Goal: Information Seeking & Learning: Find specific fact

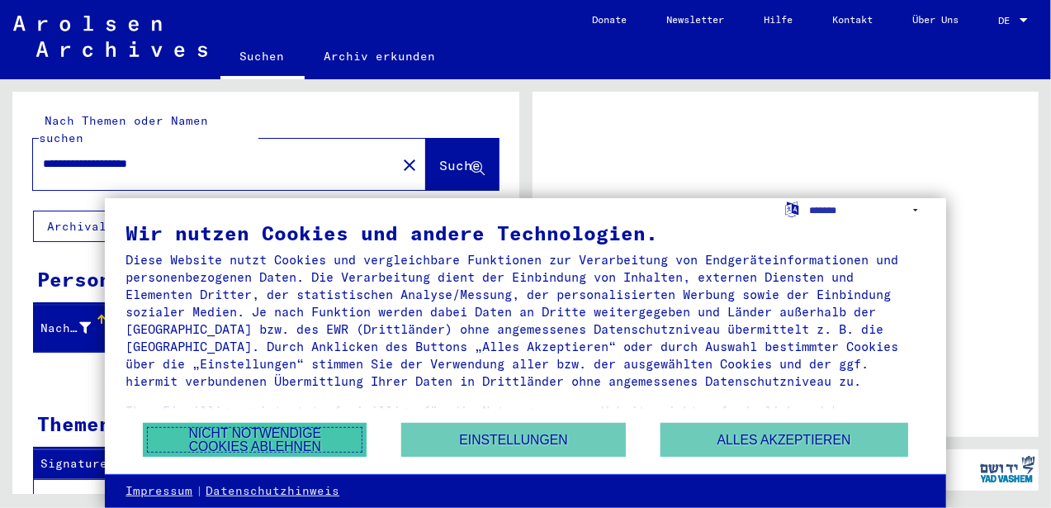
click at [292, 435] on button "Nicht notwendige Cookies ablehnen" at bounding box center [255, 440] width 224 height 34
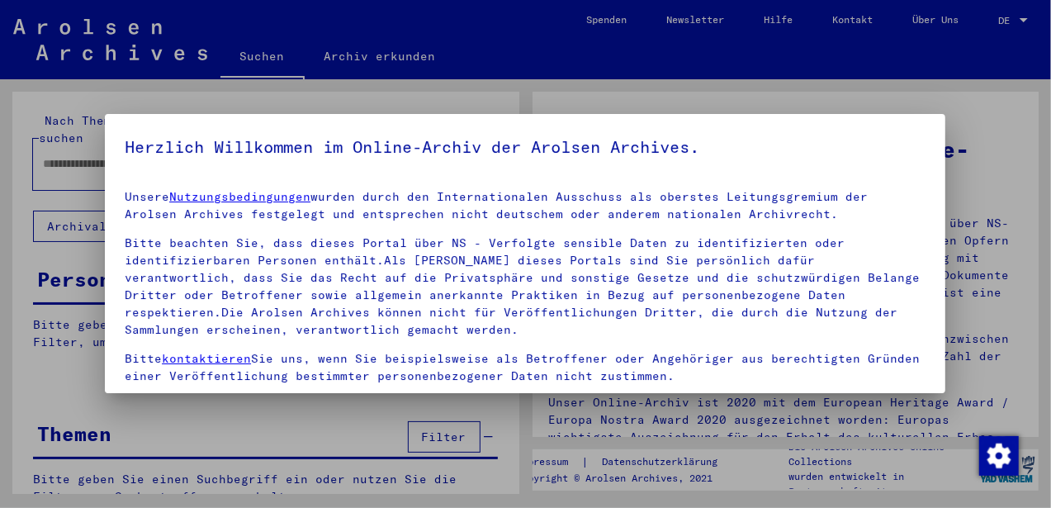
type input "**********"
click at [789, 318] on p "Bitte beachten Sie, dass dieses Portal über NS - Verfolgte sensible Daten zu id…" at bounding box center [525, 287] width 801 height 104
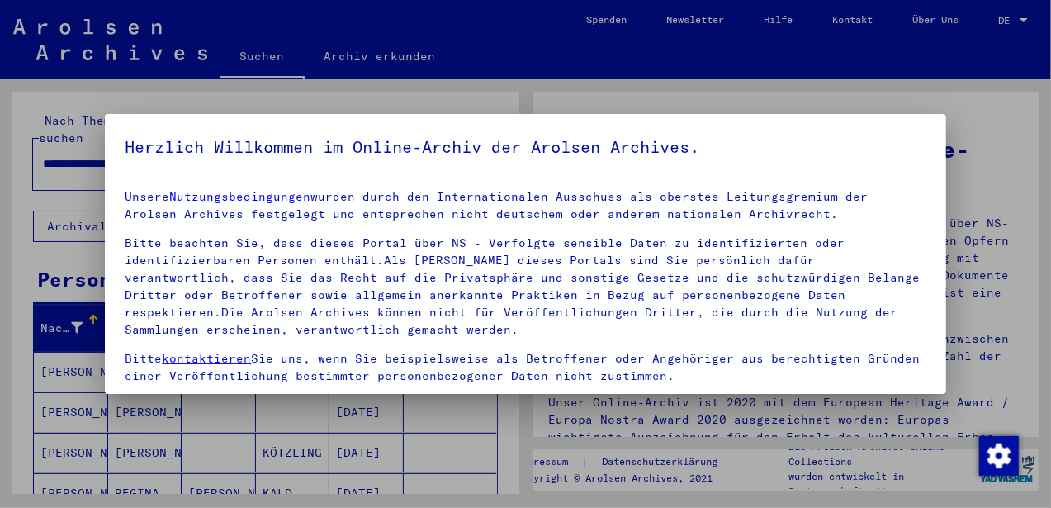
scroll to position [133, 0]
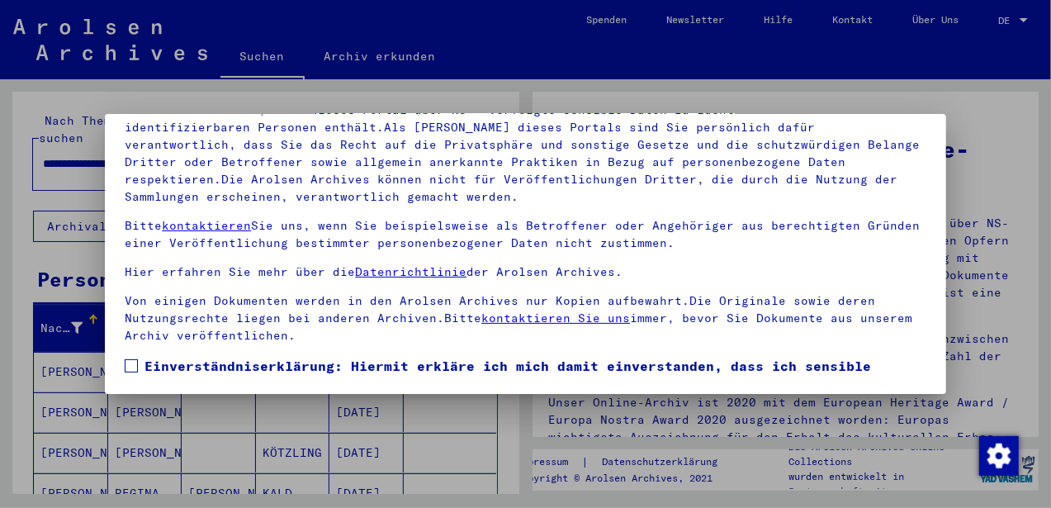
click at [130, 371] on span at bounding box center [131, 365] width 13 height 13
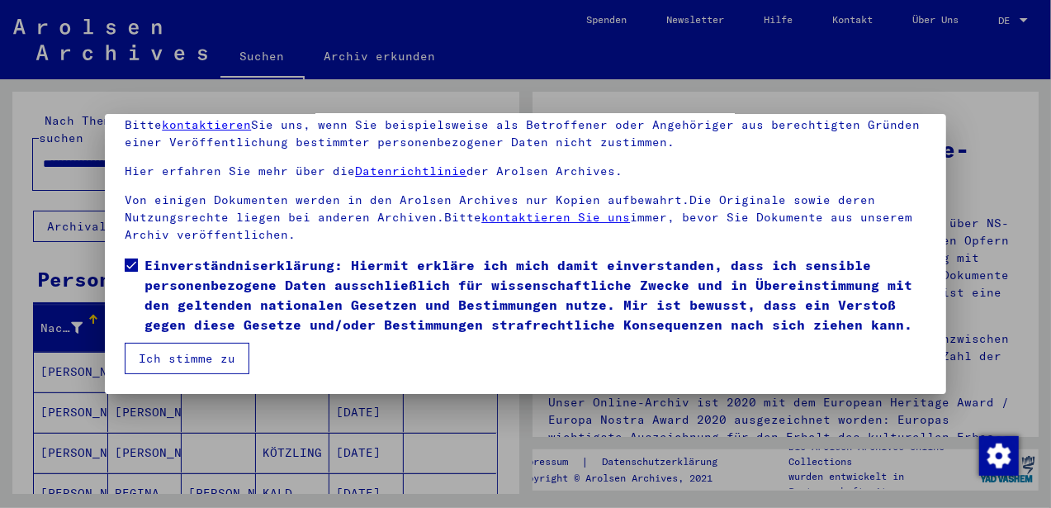
scroll to position [120, 0]
click at [187, 382] on mat-dialog-container "Herzlich Willkommen im Online-Archiv der Arolsen Archives. Unsere Nutzungsbedin…" at bounding box center [525, 253] width 841 height 279
click at [183, 363] on button "Ich stimme zu" at bounding box center [187, 358] width 125 height 31
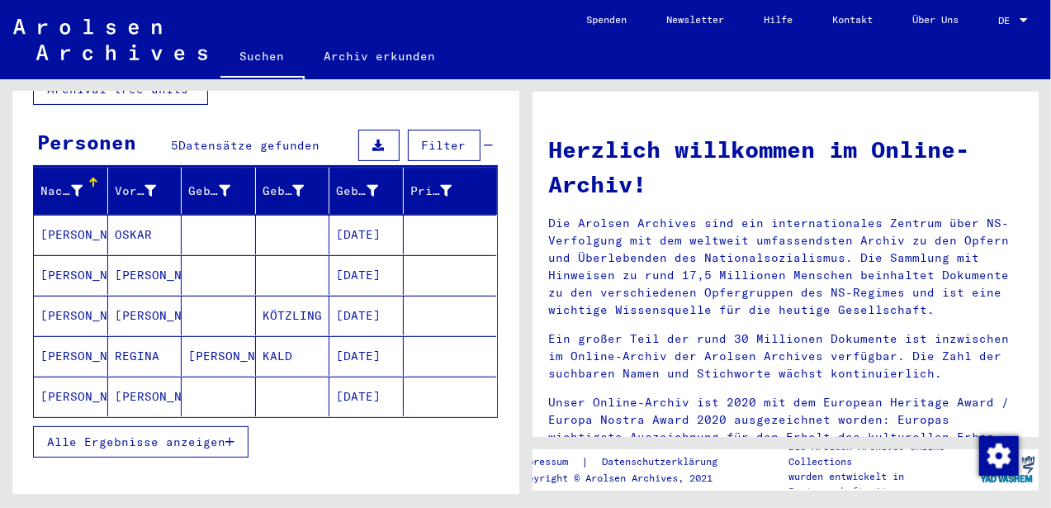
scroll to position [142, 0]
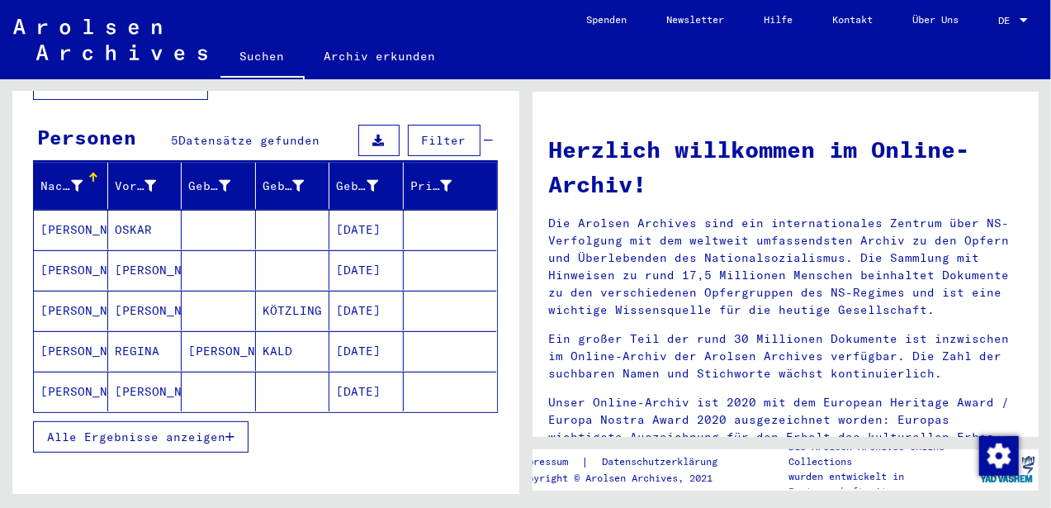
click at [223, 429] on span "Alle Ergebnisse anzeigen" at bounding box center [136, 436] width 178 height 15
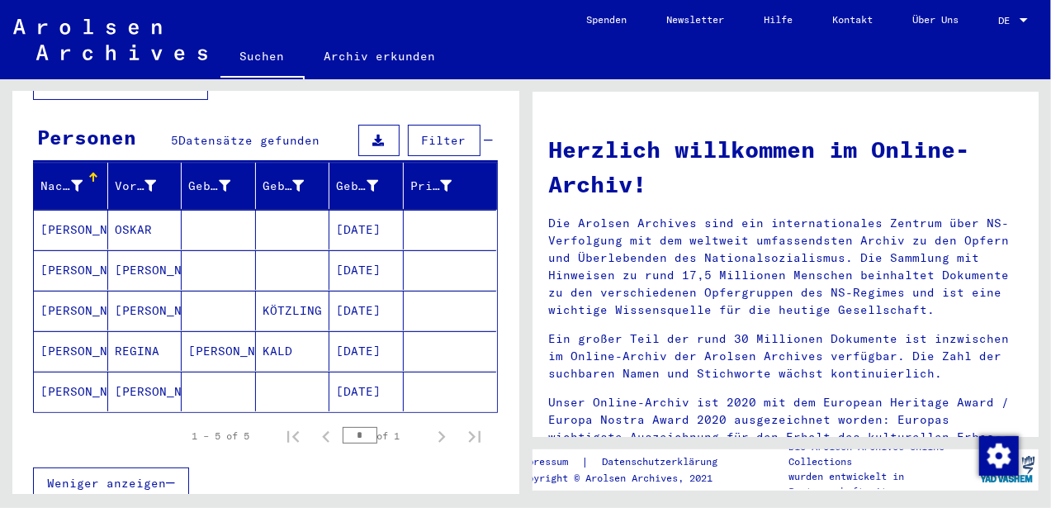
click at [365, 291] on mat-cell "[DATE]" at bounding box center [367, 311] width 74 height 40
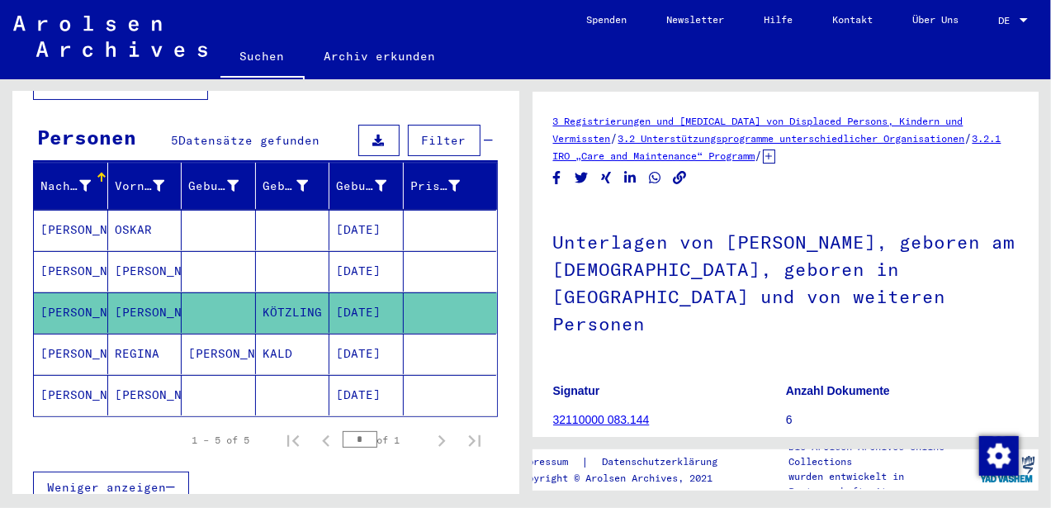
click at [365, 251] on mat-cell "[DATE]" at bounding box center [367, 271] width 74 height 40
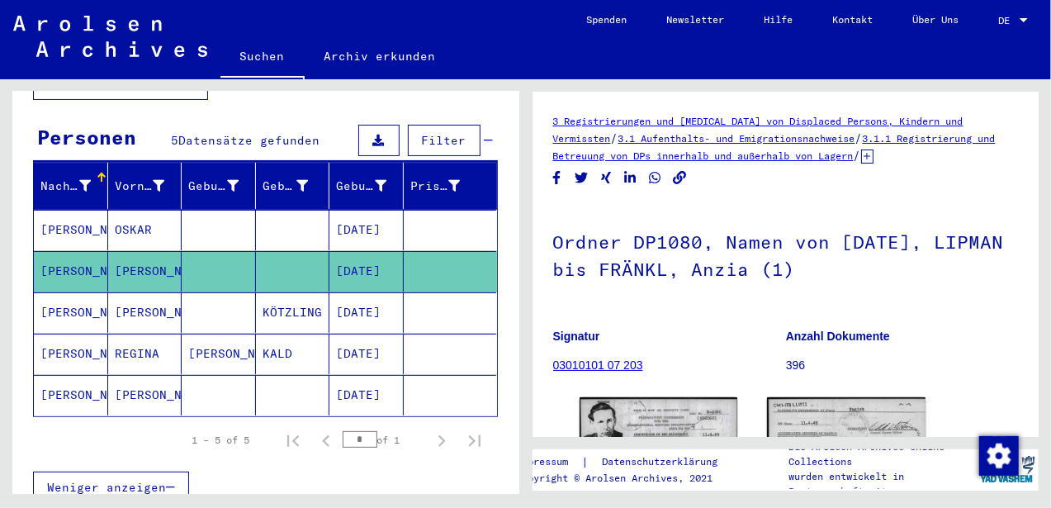
click at [367, 210] on mat-cell "[DATE]" at bounding box center [367, 230] width 74 height 40
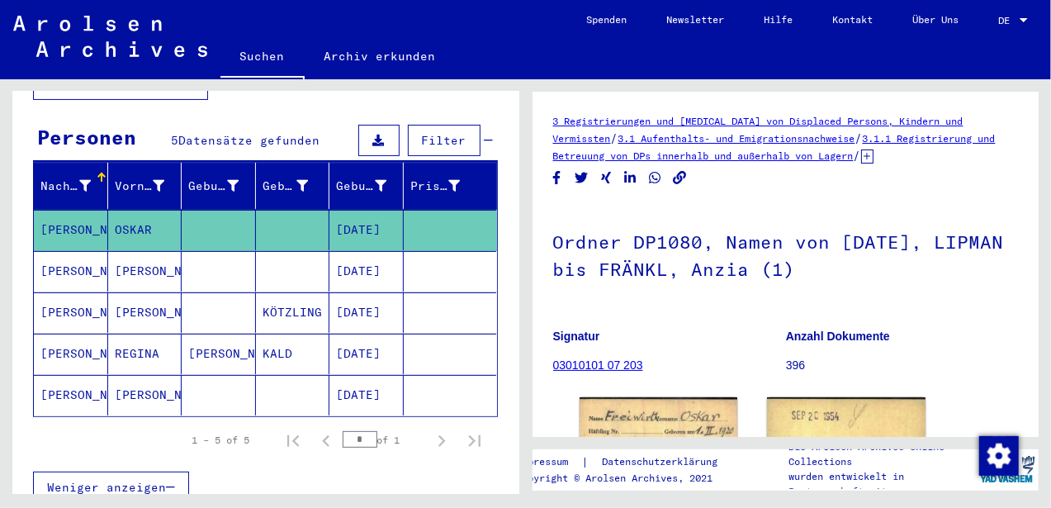
click at [368, 292] on mat-cell "[DATE]" at bounding box center [367, 312] width 74 height 40
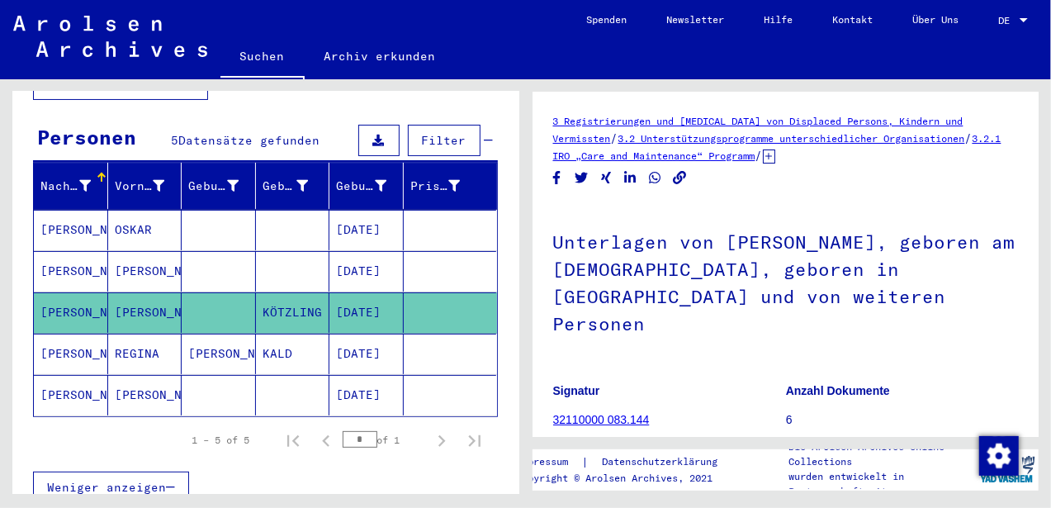
click at [370, 251] on mat-cell "[DATE]" at bounding box center [367, 271] width 74 height 40
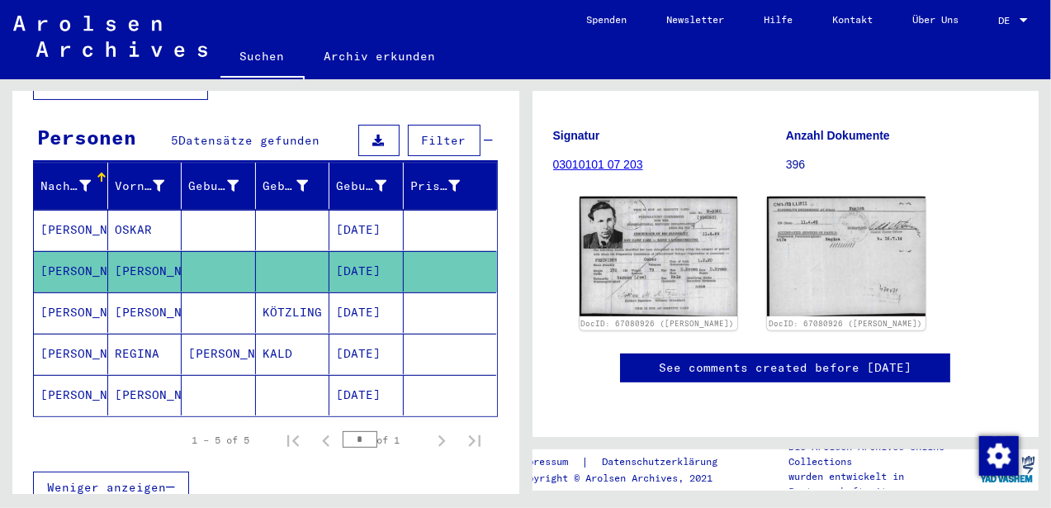
scroll to position [217, 0]
click at [652, 265] on img at bounding box center [659, 256] width 166 height 126
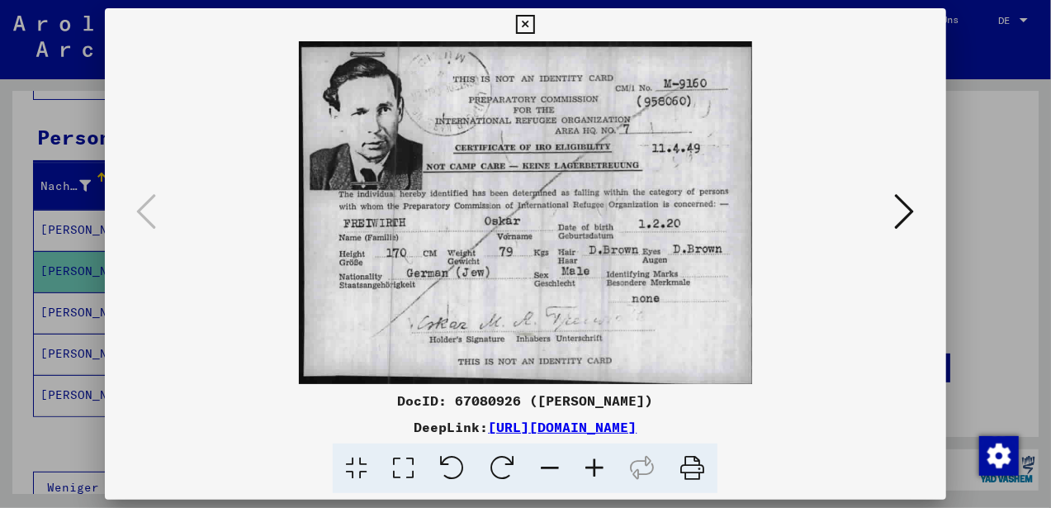
click at [528, 19] on icon at bounding box center [525, 25] width 19 height 20
